Goal: Navigation & Orientation: Find specific page/section

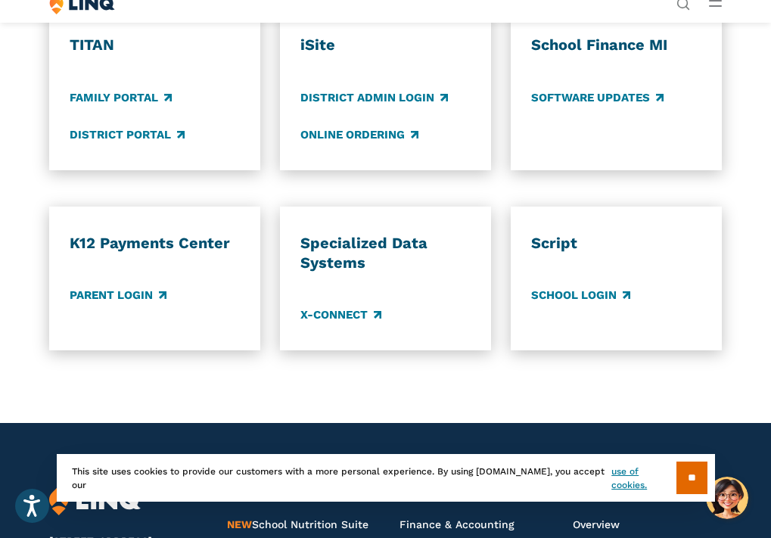
scroll to position [983, 0]
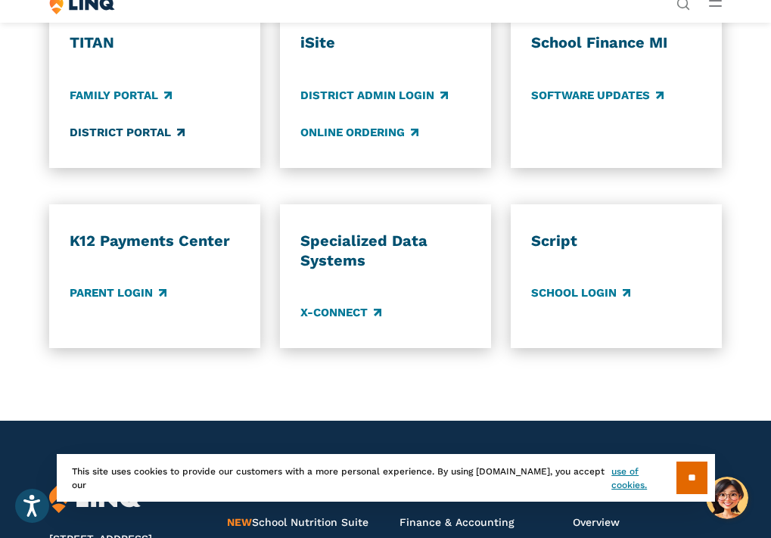
click at [146, 141] on link "District Portal" at bounding box center [127, 132] width 115 height 17
